Goal: Find specific page/section: Find specific page/section

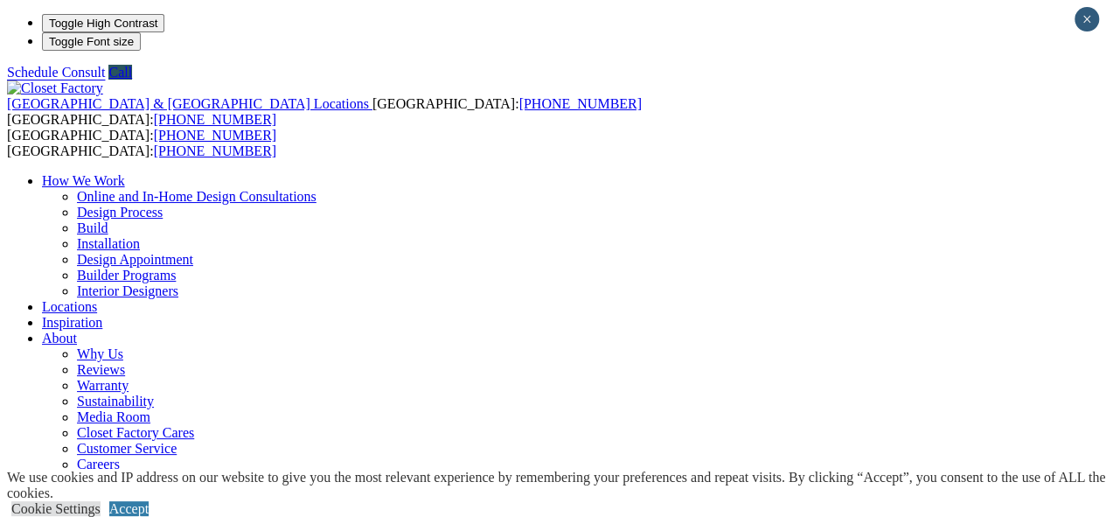
click at [97, 299] on link "Locations" at bounding box center [69, 306] width 55 height 15
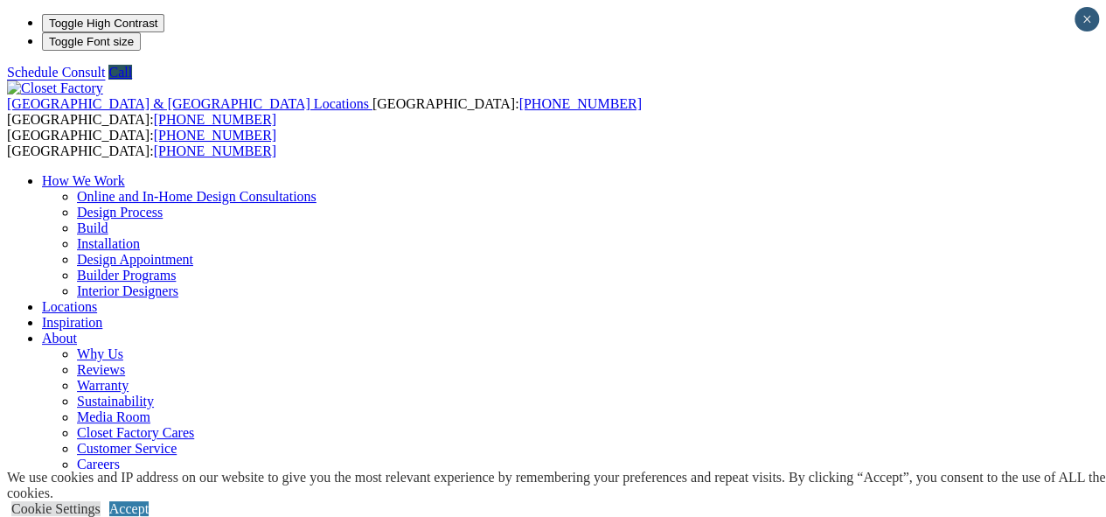
type input "*****"
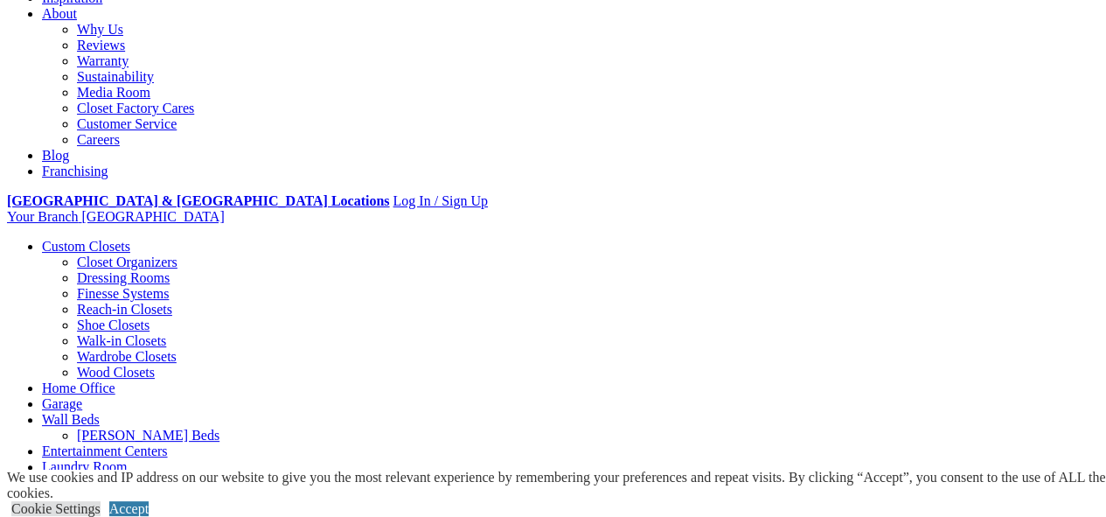
scroll to position [358, 0]
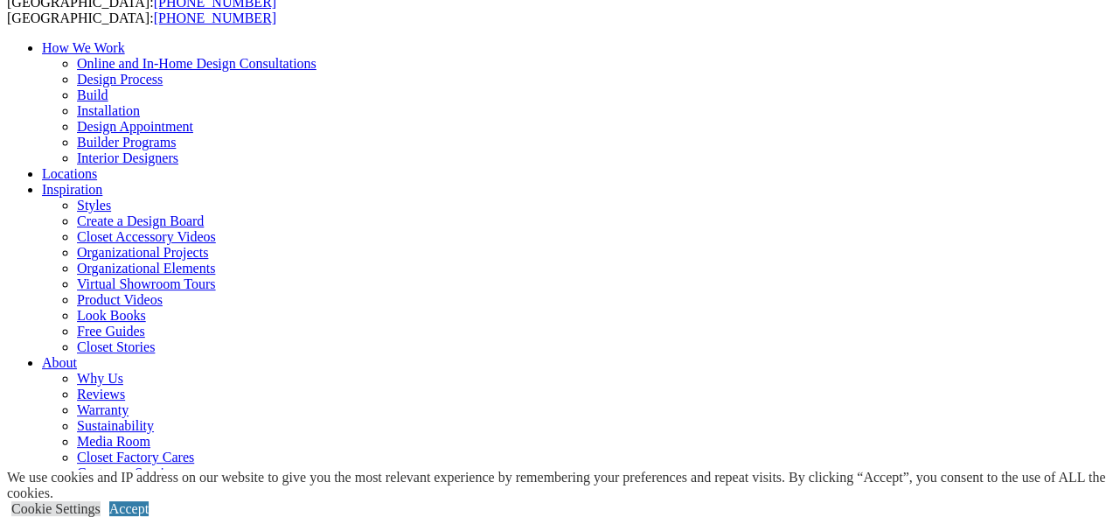
scroll to position [159, 0]
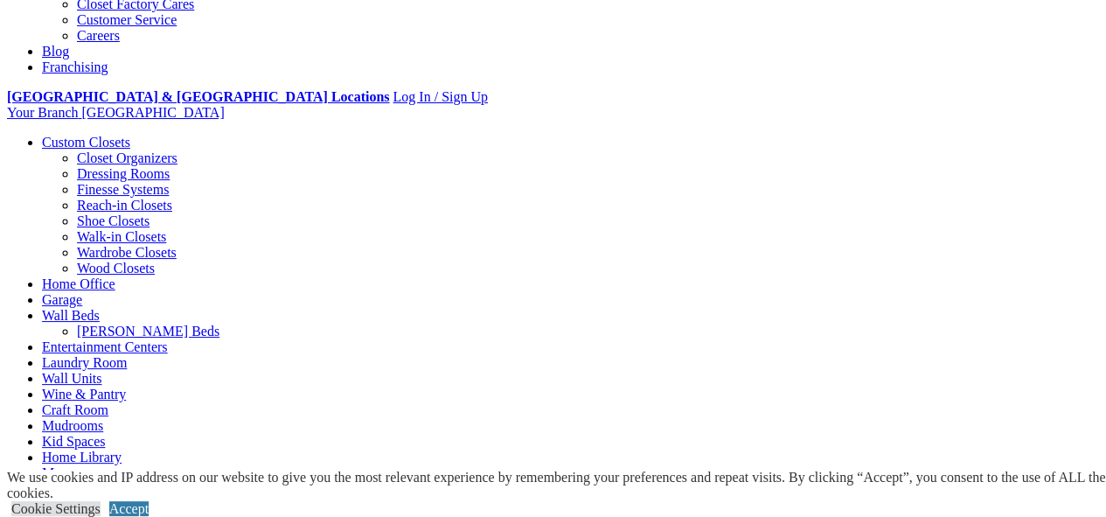
scroll to position [537, 0]
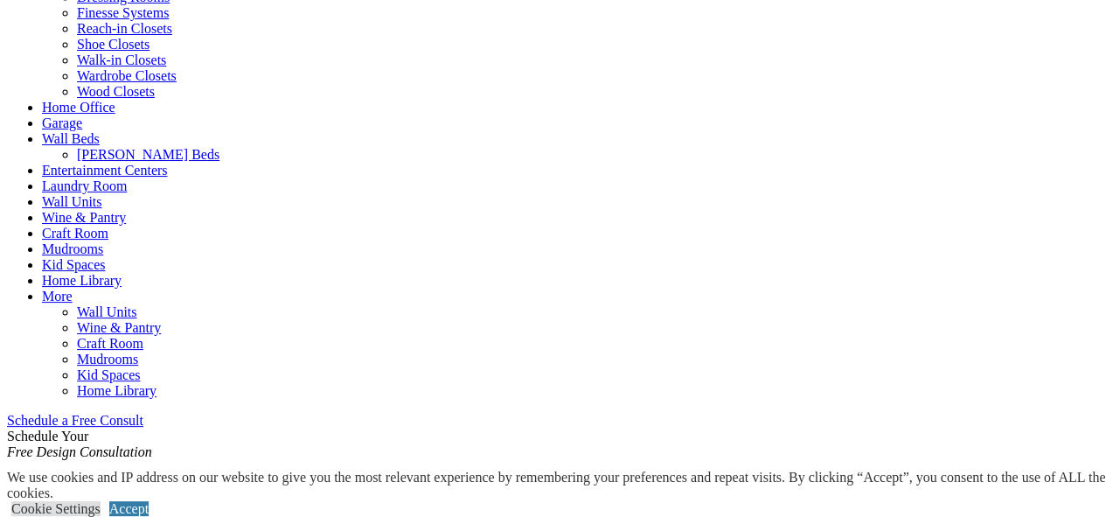
scroll to position [808, 0]
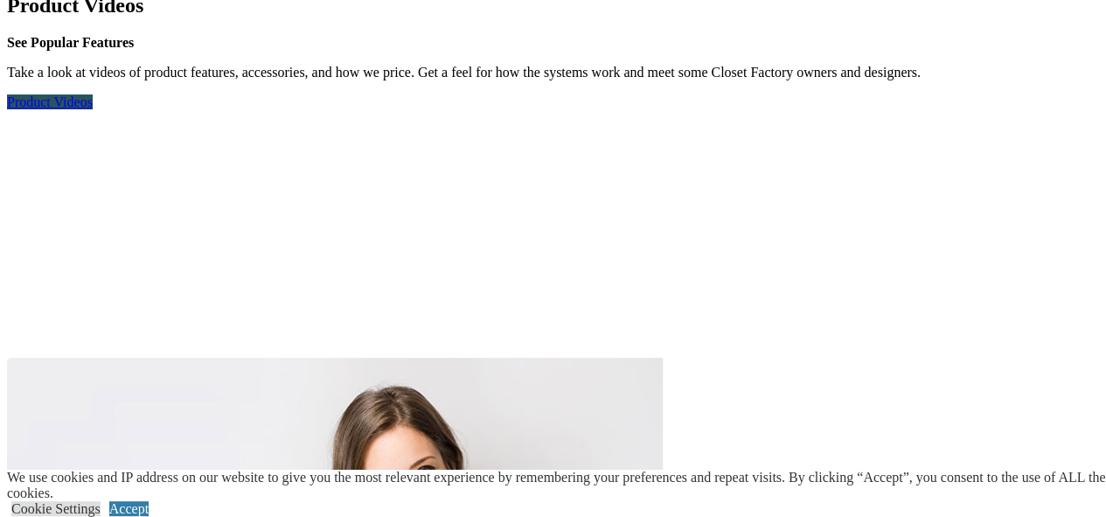
scroll to position [5054, 0]
